Goal: Navigation & Orientation: Locate item on page

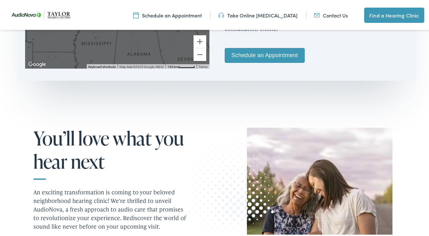
scroll to position [318, 0]
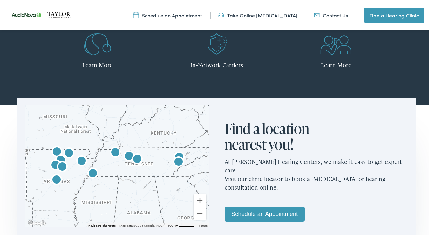
click at [53, 177] on img "AudioNova" at bounding box center [56, 179] width 20 height 20
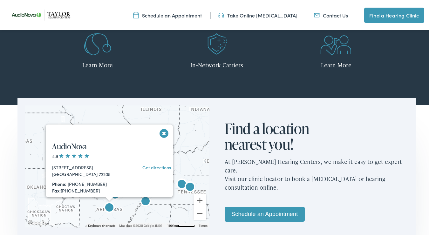
click at [165, 131] on button "Close" at bounding box center [164, 132] width 11 height 11
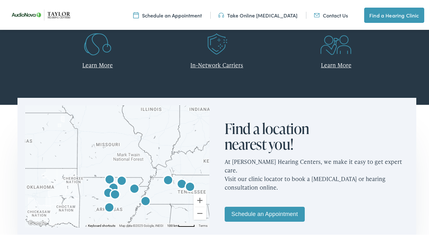
click at [132, 187] on img "AudioNova" at bounding box center [134, 188] width 20 height 20
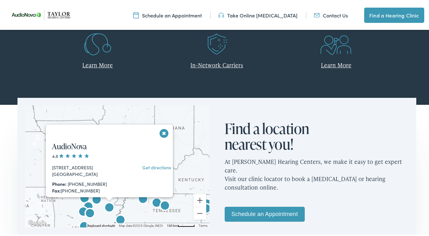
click at [164, 131] on button "Close" at bounding box center [164, 132] width 11 height 11
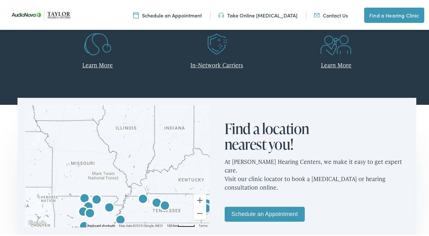
click at [82, 195] on img "AudioNova" at bounding box center [84, 198] width 20 height 20
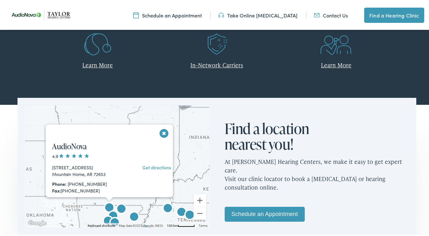
click at [161, 134] on button "Close" at bounding box center [164, 132] width 11 height 11
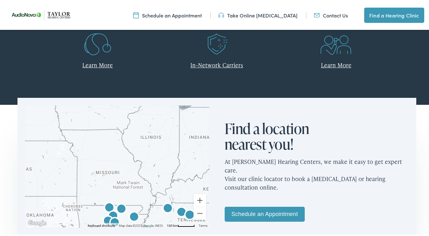
click at [120, 205] on img "AudioNova" at bounding box center [113, 215] width 20 height 20
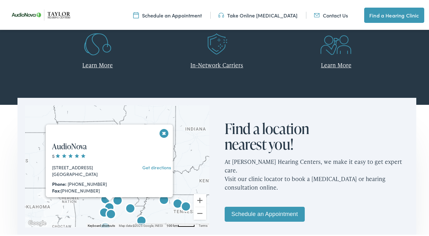
click at [109, 205] on img "AudioNova" at bounding box center [111, 214] width 20 height 20
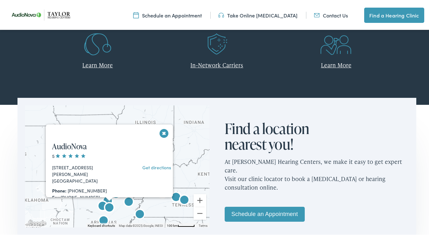
click at [100, 206] on img "AudioNova" at bounding box center [109, 207] width 20 height 20
click at [111, 207] on img "AudioNova" at bounding box center [109, 207] width 20 height 20
click at [99, 205] on img "AudioNova" at bounding box center [109, 207] width 20 height 20
